Goal: Information Seeking & Learning: Check status

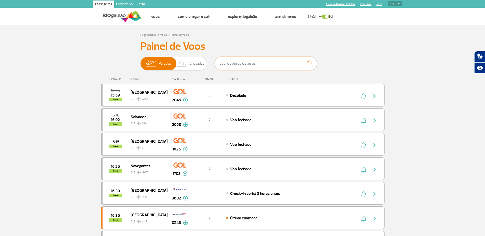
click at [260, 62] on input "text" at bounding box center [266, 64] width 102 height 14
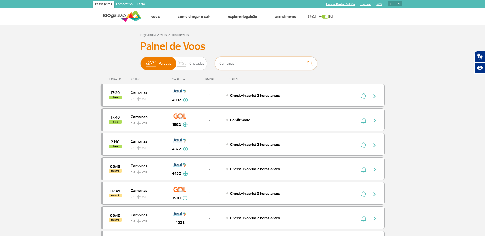
type input "Campinas"
click at [183, 100] on img at bounding box center [185, 100] width 5 height 5
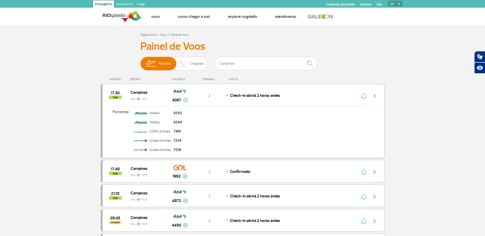
click at [183, 100] on img at bounding box center [185, 100] width 5 height 5
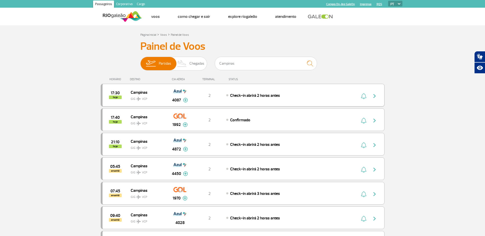
click at [376, 97] on img "button" at bounding box center [375, 96] width 6 height 6
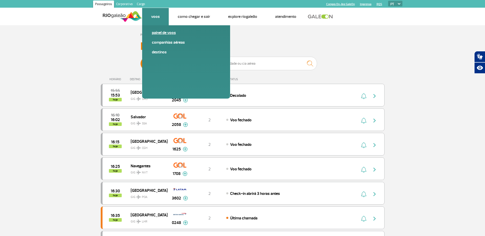
click at [155, 33] on link "Painel de voos" at bounding box center [186, 33] width 69 height 6
click at [156, 31] on link "Painel de voos" at bounding box center [186, 33] width 69 height 6
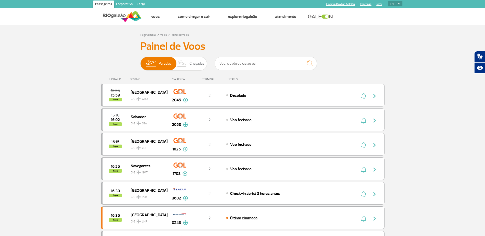
click at [103, 14] on img at bounding box center [122, 16] width 39 height 13
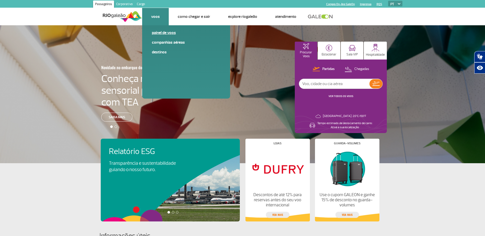
click at [153, 31] on link "Painel de voos" at bounding box center [186, 33] width 69 height 6
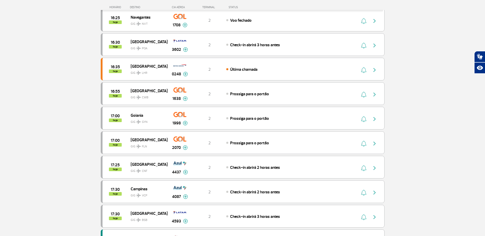
scroll to position [179, 0]
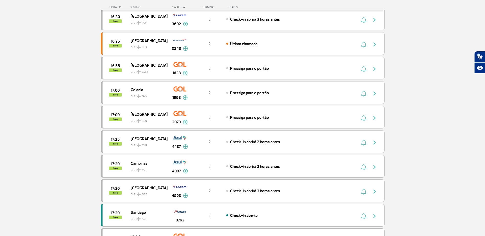
click at [375, 168] on img "button" at bounding box center [375, 167] width 6 height 6
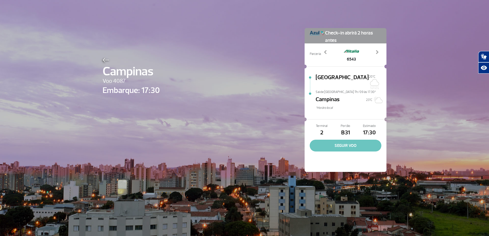
click at [349, 140] on button "SEGUIR VOO" at bounding box center [346, 146] width 72 height 12
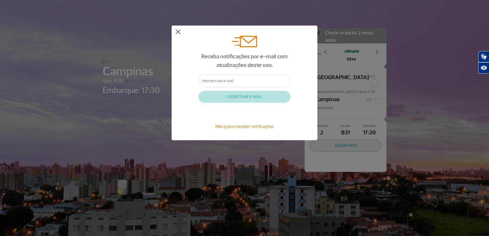
click at [180, 32] on button at bounding box center [177, 31] width 5 height 5
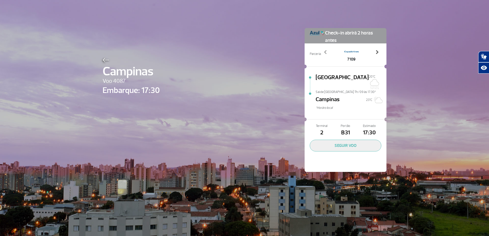
click at [375, 51] on span at bounding box center [376, 52] width 5 height 5
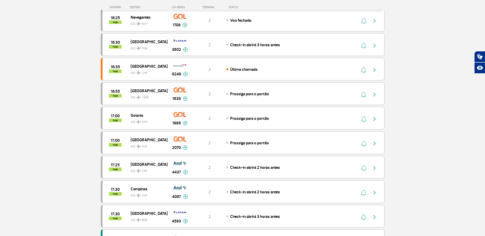
scroll to position [179, 0]
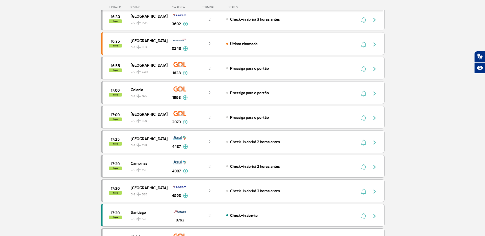
click at [197, 167] on div "2" at bounding box center [210, 167] width 34 height 6
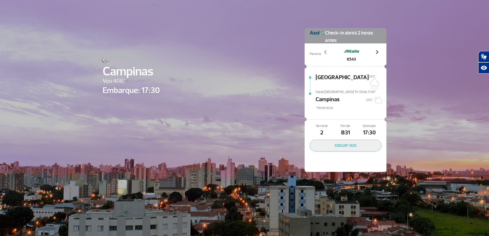
click at [378, 51] on link "Next" at bounding box center [377, 56] width 9 height 13
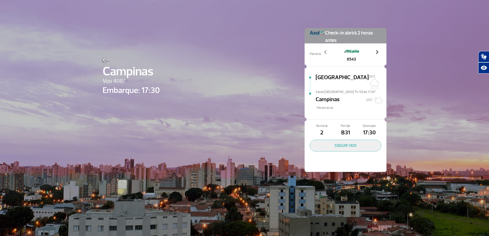
click at [378, 51] on link "Next" at bounding box center [377, 56] width 9 height 13
drag, startPoint x: 124, startPoint y: 82, endPoint x: 101, endPoint y: 81, distance: 23.0
click at [103, 81] on span "Voo 4087" at bounding box center [131, 81] width 57 height 9
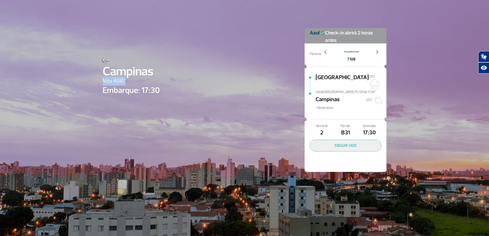
copy span "Voo 4087"
